Goal: Task Accomplishment & Management: Use online tool/utility

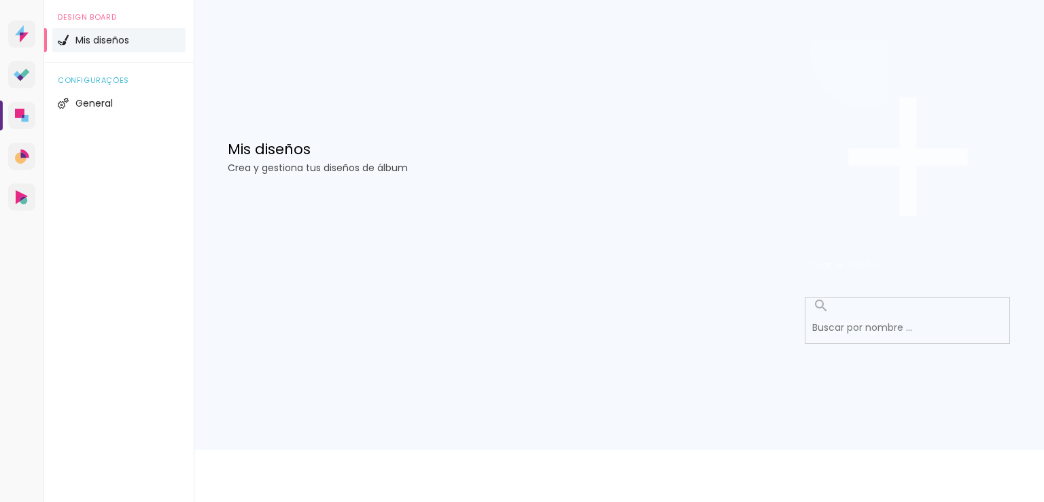
click at [877, 258] on span "Crear un diseño" at bounding box center [841, 264] width 71 height 13
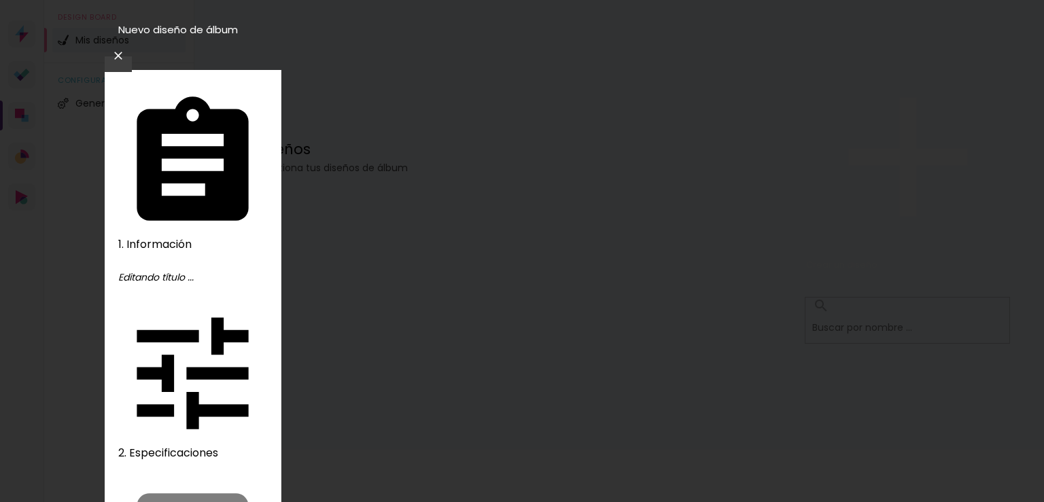
type input "m"
type input "Maira"
type paper-input "Maira"
click at [0, 0] on slot "Avanzar" at bounding box center [0, 0] width 0 height 0
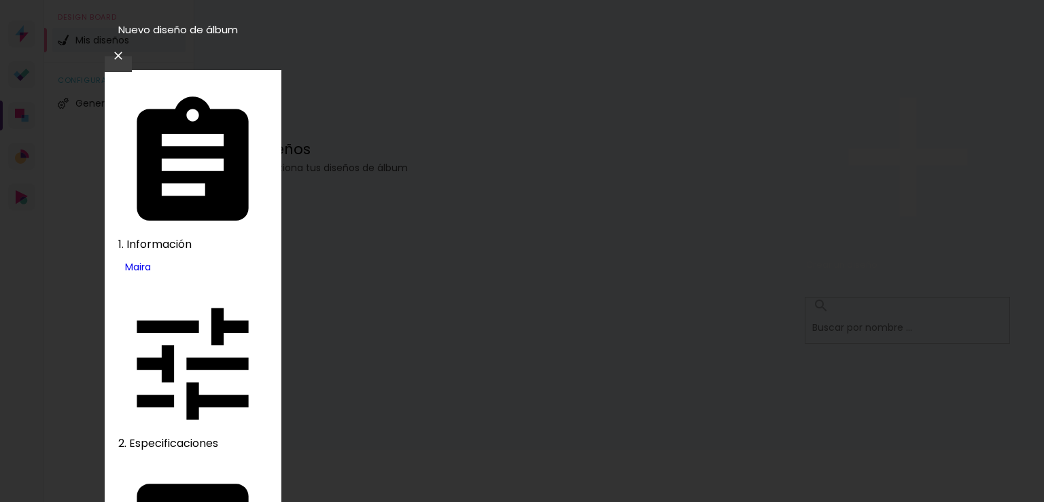
click at [588, 220] on div at bounding box center [558, 246] width 78 height 76
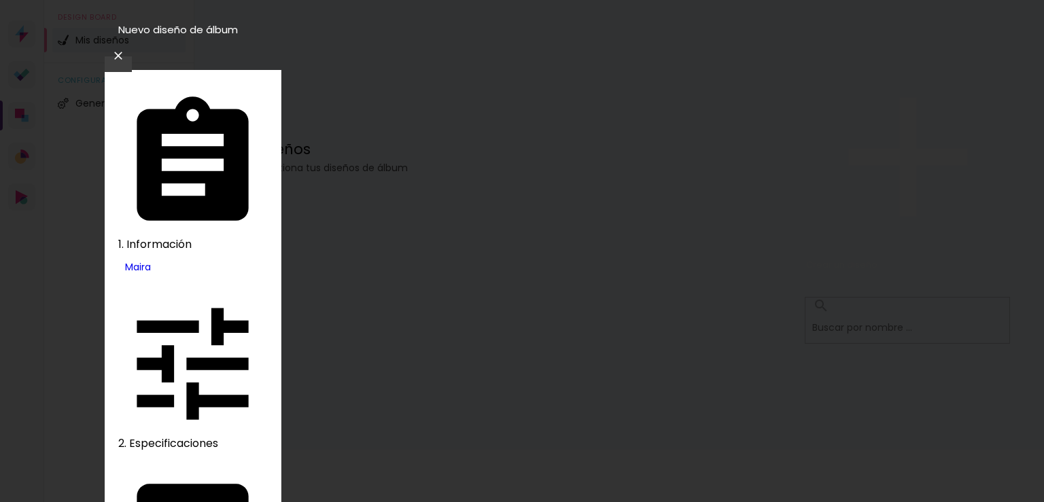
scroll to position [50, 0]
drag, startPoint x: 944, startPoint y: 228, endPoint x: 943, endPoint y: 169, distance: 59.1
click at [943, 169] on iron-overlay-backdrop at bounding box center [522, 251] width 1044 height 502
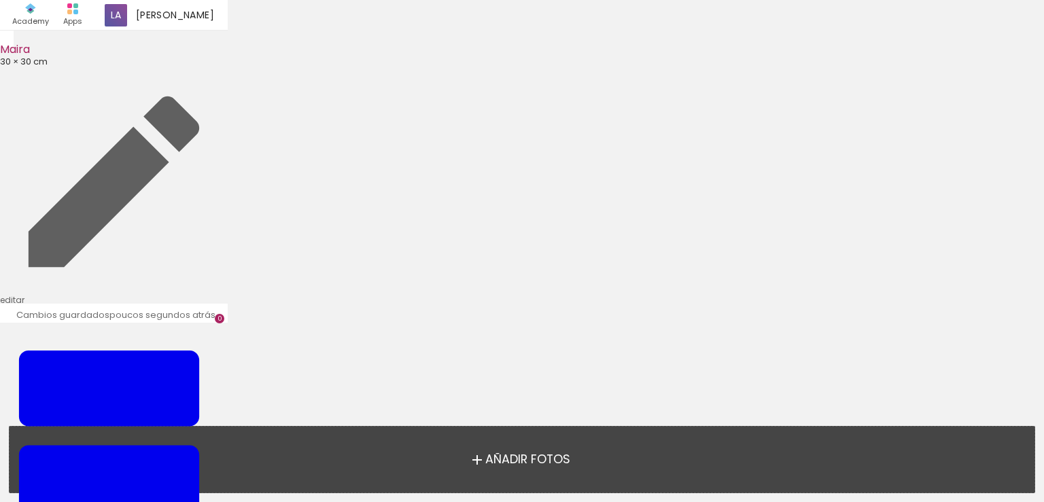
click at [488, 461] on span "Añadir Fotos" at bounding box center [527, 460] width 85 height 12
click at [0, 0] on input "file" at bounding box center [0, 0] width 0 height 0
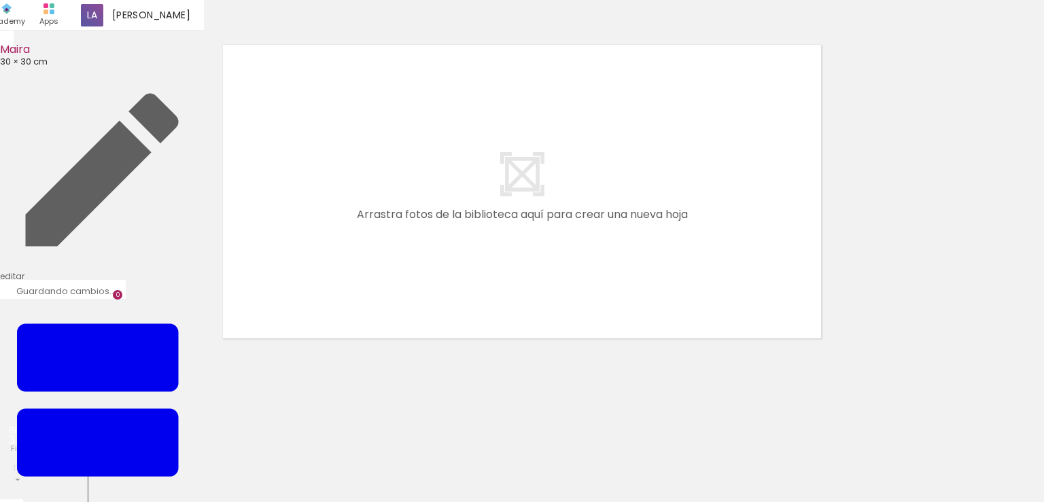
scroll to position [17, 0]
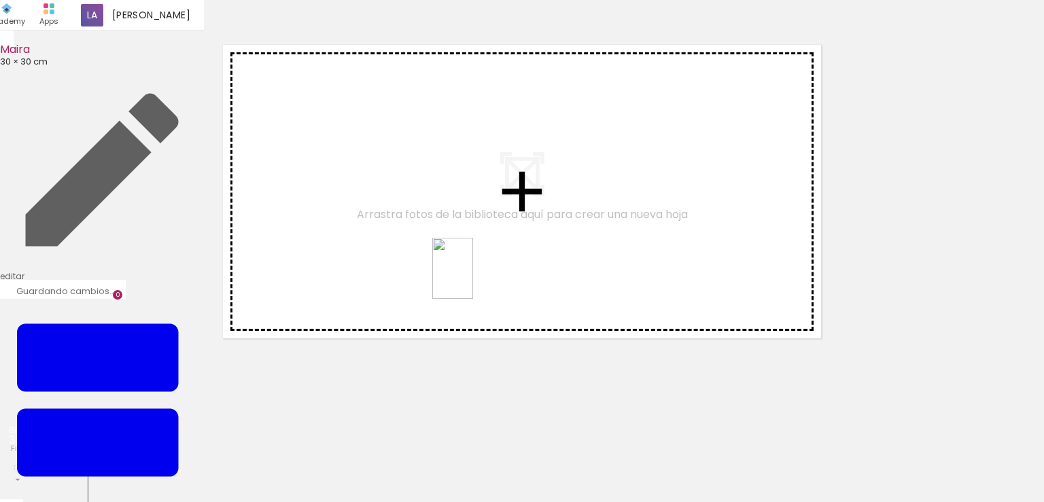
drag, startPoint x: 302, startPoint y: 457, endPoint x: 475, endPoint y: 276, distance: 250.9
click at [475, 276] on quentale-workspace at bounding box center [522, 251] width 1044 height 502
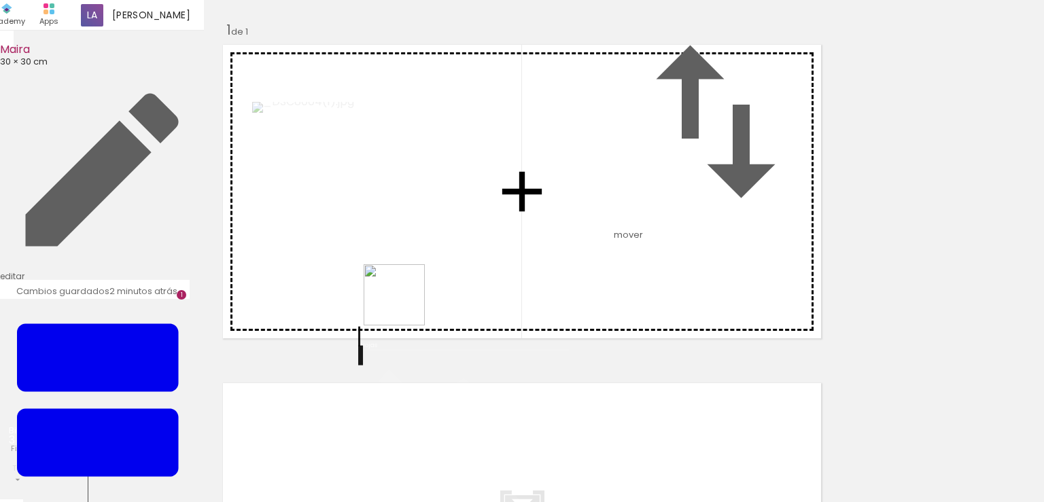
drag, startPoint x: 213, startPoint y: 463, endPoint x: 468, endPoint y: 275, distance: 317.2
click at [468, 275] on quentale-workspace at bounding box center [522, 251] width 1044 height 502
drag, startPoint x: 140, startPoint y: 455, endPoint x: 616, endPoint y: 270, distance: 510.8
click at [616, 270] on quentale-workspace at bounding box center [522, 251] width 1044 height 502
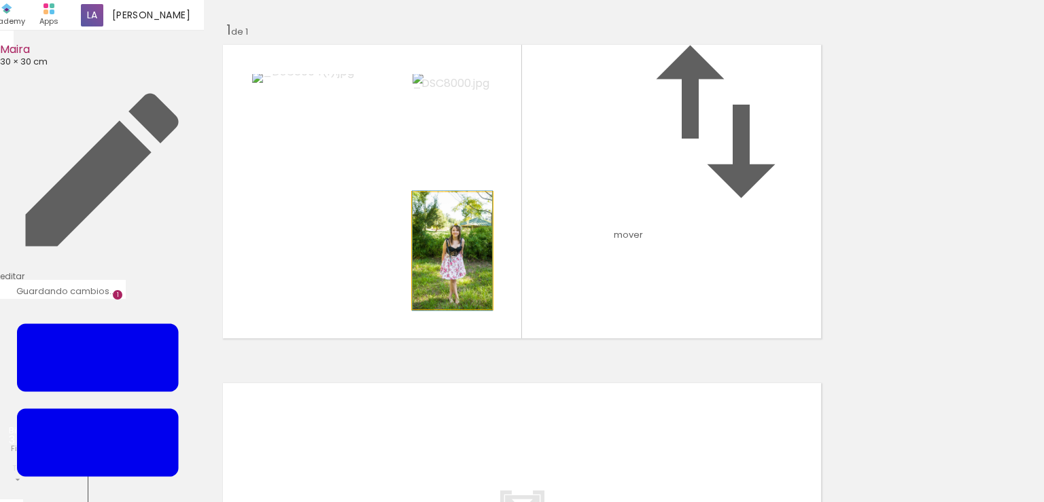
drag, startPoint x: 436, startPoint y: 319, endPoint x: 337, endPoint y: 249, distance: 121.3
click at [0, 0] on slot at bounding box center [0, 0] width 0 height 0
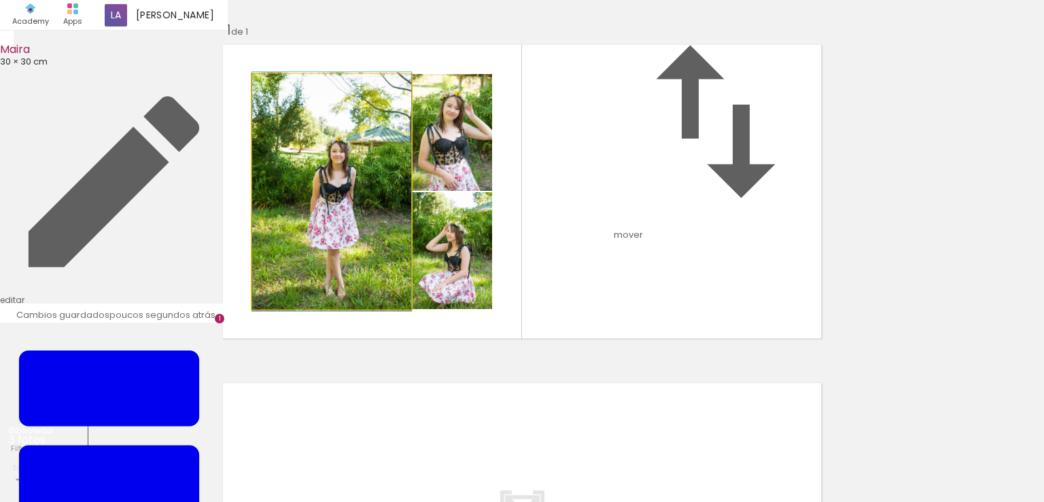
click at [333, 224] on album-spread "1 de 1" at bounding box center [521, 191] width 609 height 304
